Goal: Task Accomplishment & Management: Manage account settings

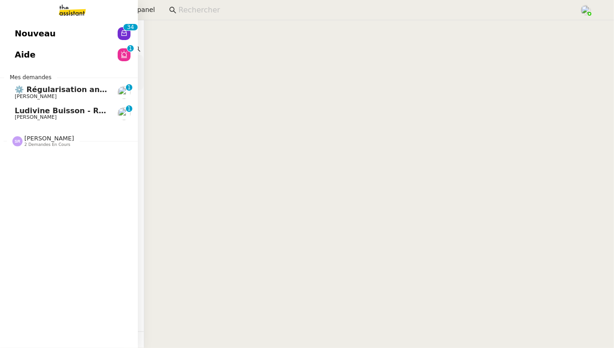
click at [37, 97] on span "[PERSON_NAME]" at bounding box center [36, 96] width 42 height 6
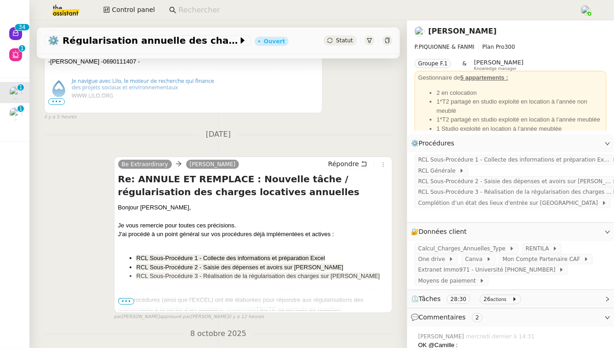
scroll to position [337, 0]
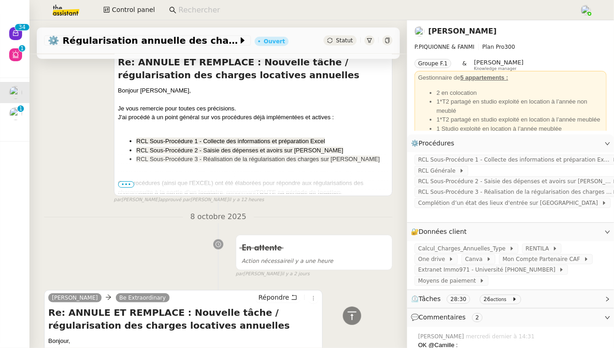
click at [127, 182] on span "•••" at bounding box center [126, 184] width 17 height 6
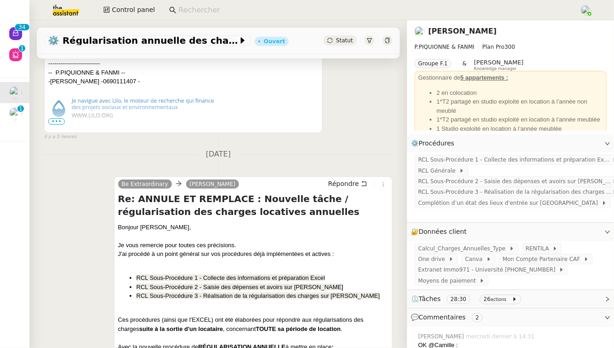
scroll to position [154, 0]
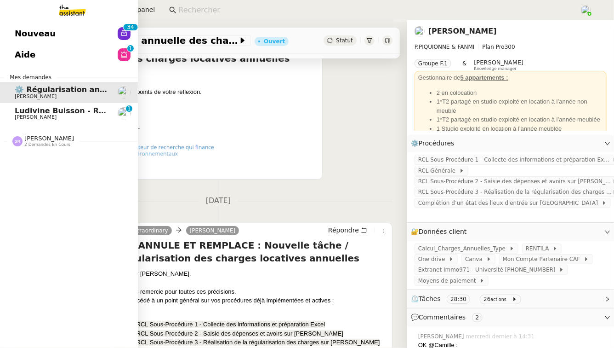
click at [43, 117] on span "[PERSON_NAME]" at bounding box center [36, 117] width 42 height 6
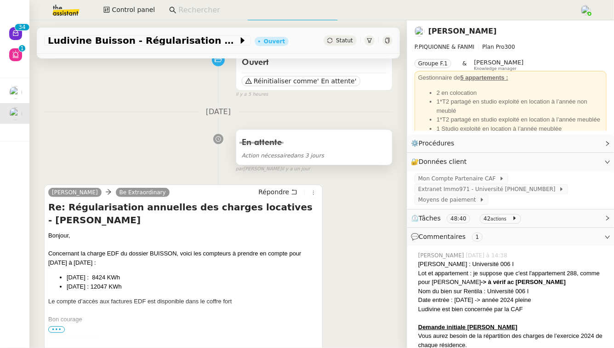
scroll to position [71, 0]
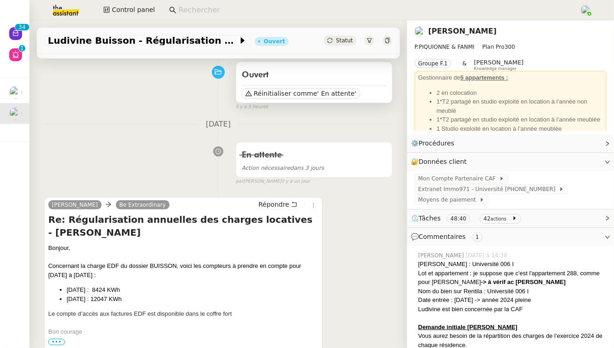
click at [302, 91] on div "Réinitialiser comme ' En attente'" at bounding box center [314, 92] width 145 height 14
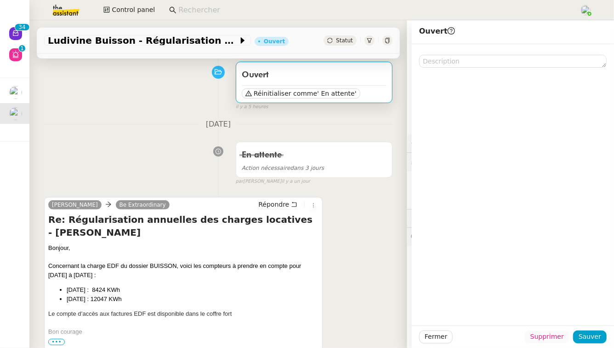
click at [302, 296] on span "Supprimer" at bounding box center [548, 336] width 34 height 11
click at [302, 296] on div "Êtes-vous sûr?" at bounding box center [557, 296] width 47 height 11
click at [302, 296] on span "Ok" at bounding box center [572, 312] width 9 height 9
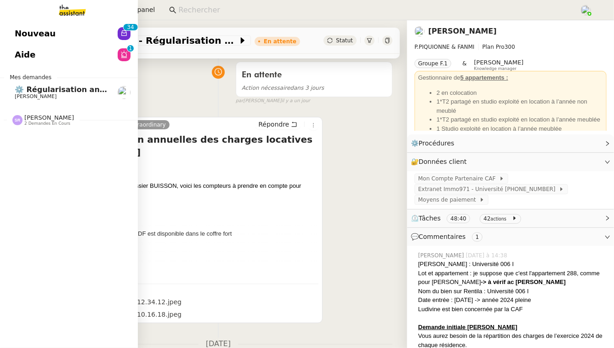
click at [31, 123] on span "2 demandes en cours" at bounding box center [47, 123] width 46 height 5
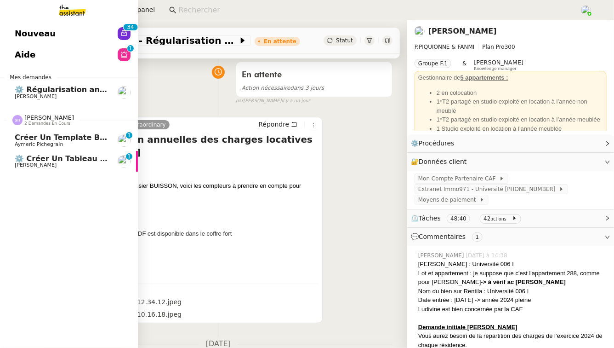
click at [41, 141] on span "Aymeric Pichegrain" at bounding box center [39, 144] width 48 height 6
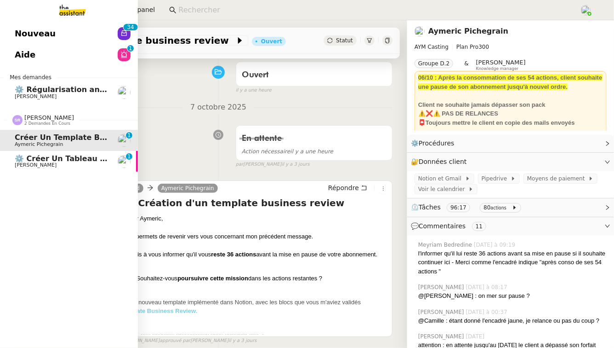
click at [29, 157] on span "⚙️ Créer un tableau de bord mensuel" at bounding box center [93, 158] width 156 height 9
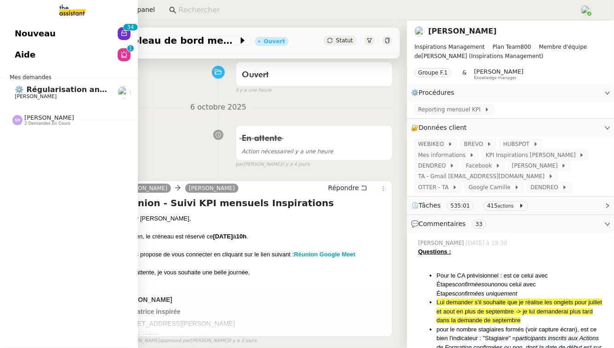
click at [105, 92] on span "⚙️ Régularisation annuelle des charges locatives" at bounding box center [116, 89] width 203 height 9
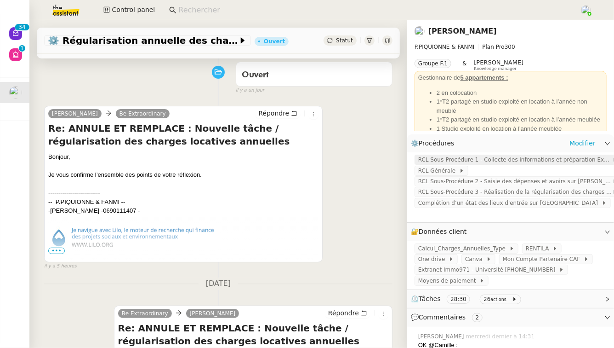
click at [302, 164] on span "RCL Sous-Procédure 1 - Collecte des informations et préparation Excel" at bounding box center [515, 159] width 194 height 9
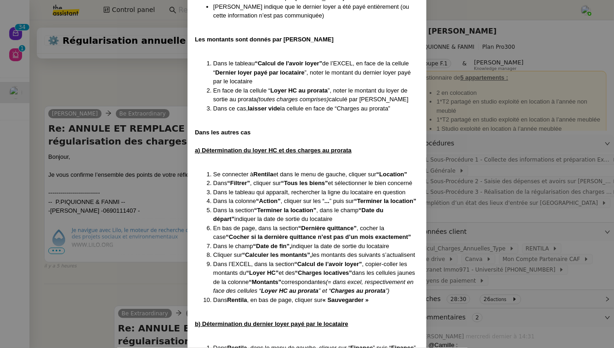
scroll to position [3106, 0]
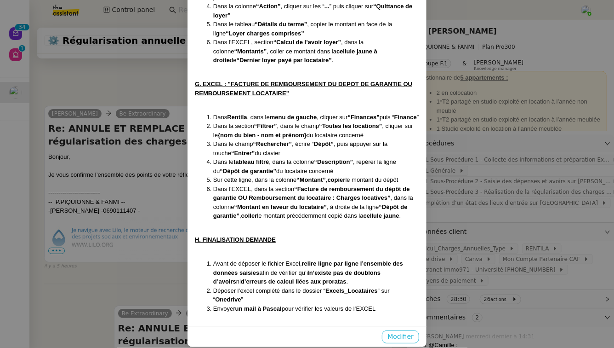
click at [302, 296] on span "Modifier" at bounding box center [401, 336] width 26 height 11
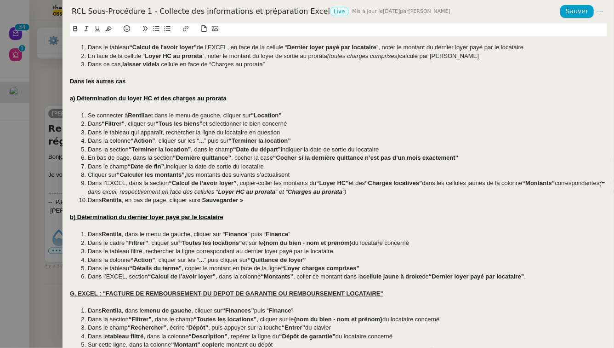
scroll to position [1574, 0]
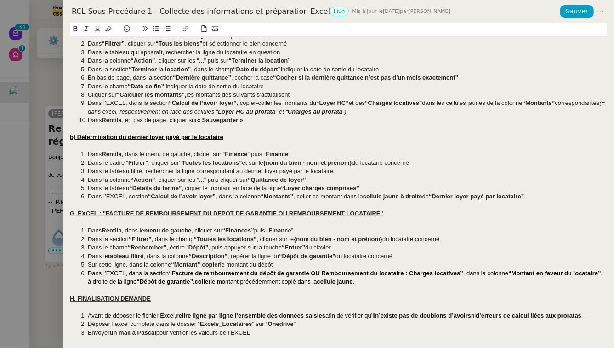
click at [36, 82] on div at bounding box center [307, 174] width 614 height 348
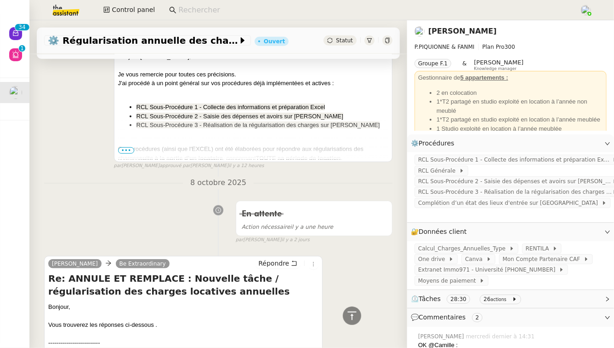
scroll to position [366, 0]
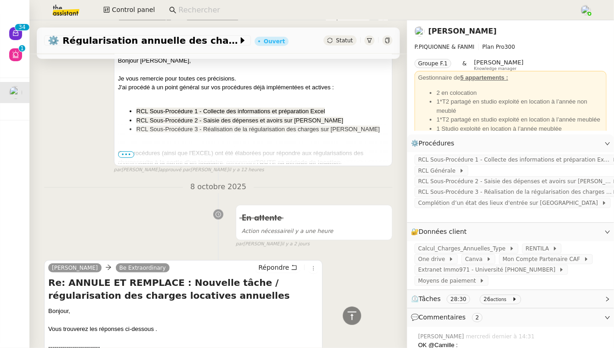
click at [122, 155] on span "•••" at bounding box center [126, 154] width 17 height 6
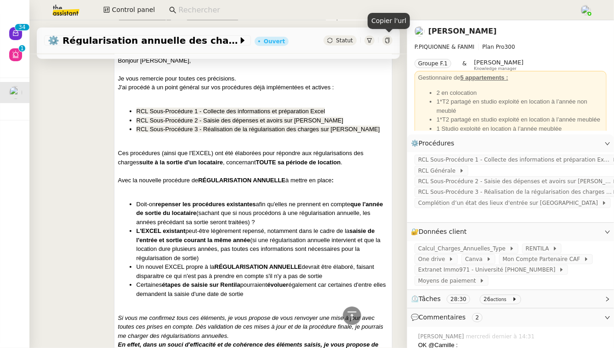
click at [302, 40] on icon at bounding box center [388, 41] width 6 height 6
